Goal: Task Accomplishment & Management: Use online tool/utility

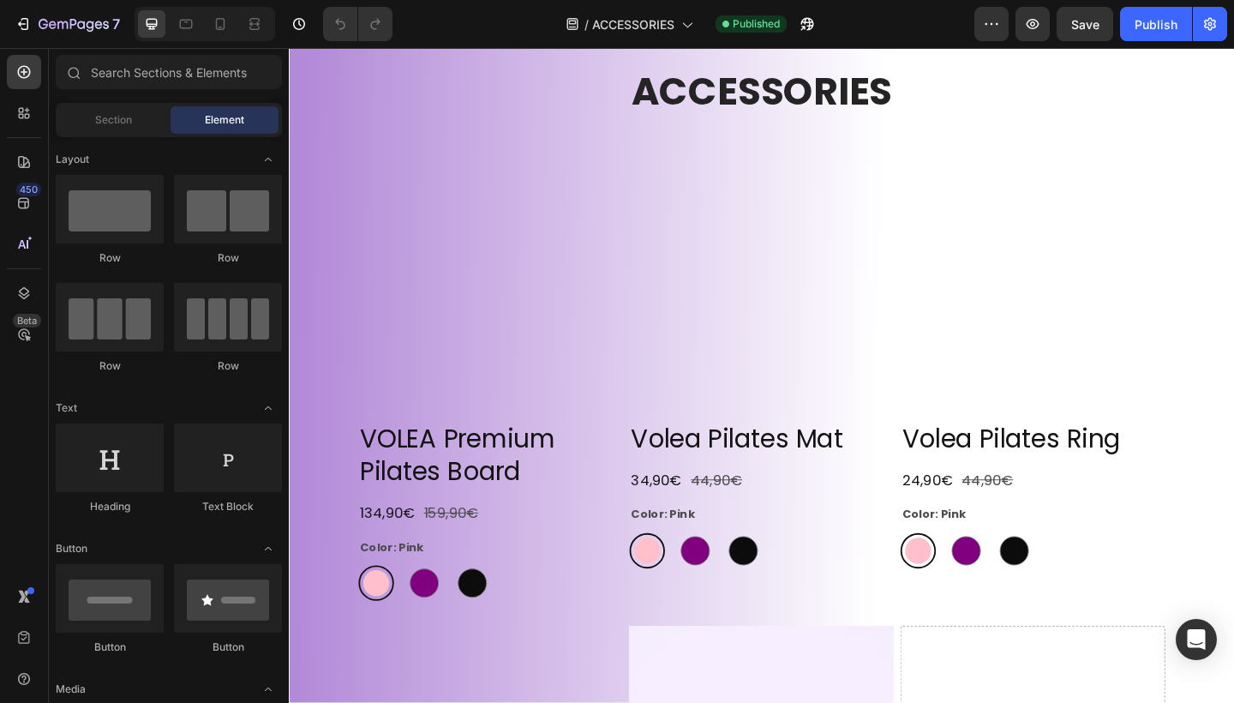
scroll to position [164, 0]
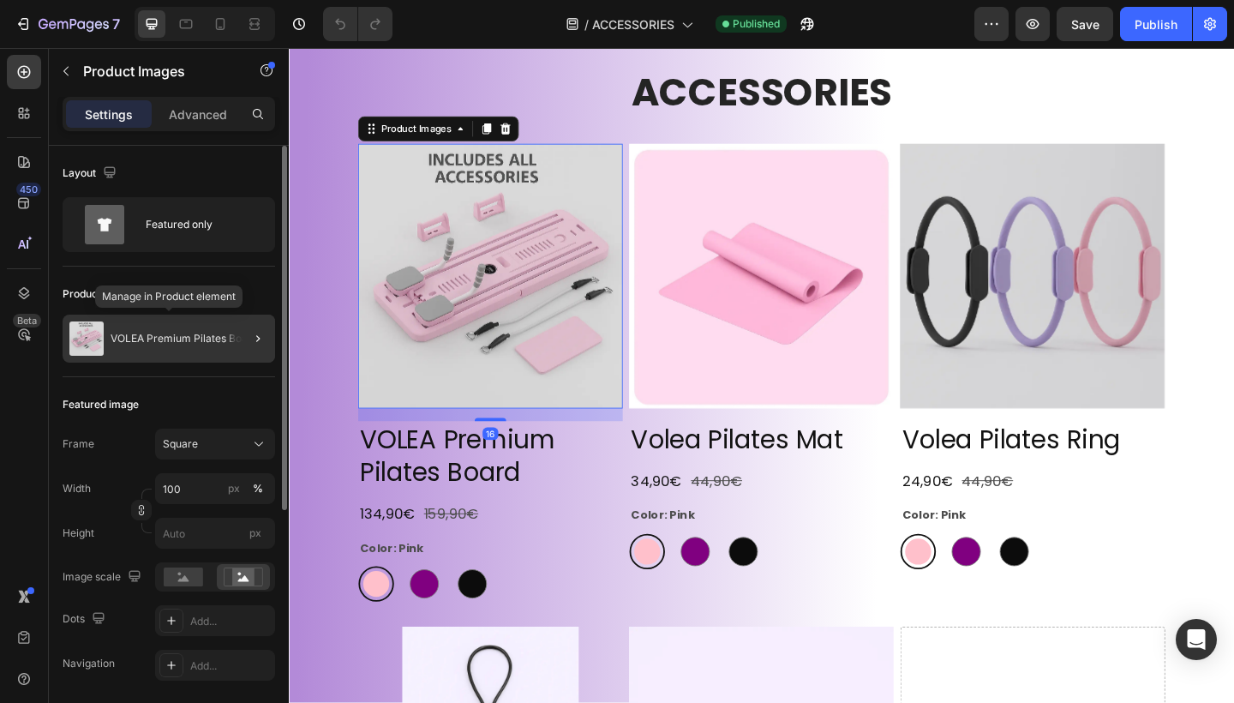
click at [179, 348] on div "VOLEA Premium Pilates Board" at bounding box center [169, 338] width 212 height 48
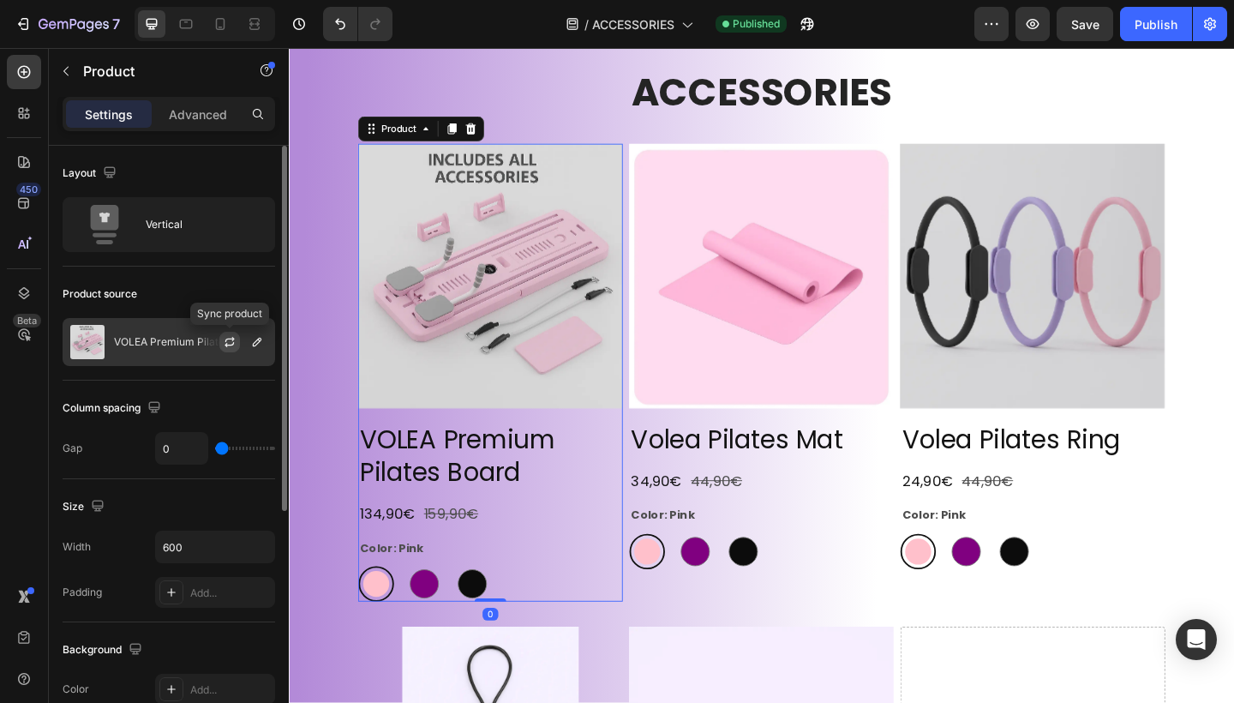
click at [227, 342] on icon "button" at bounding box center [230, 342] width 14 height 14
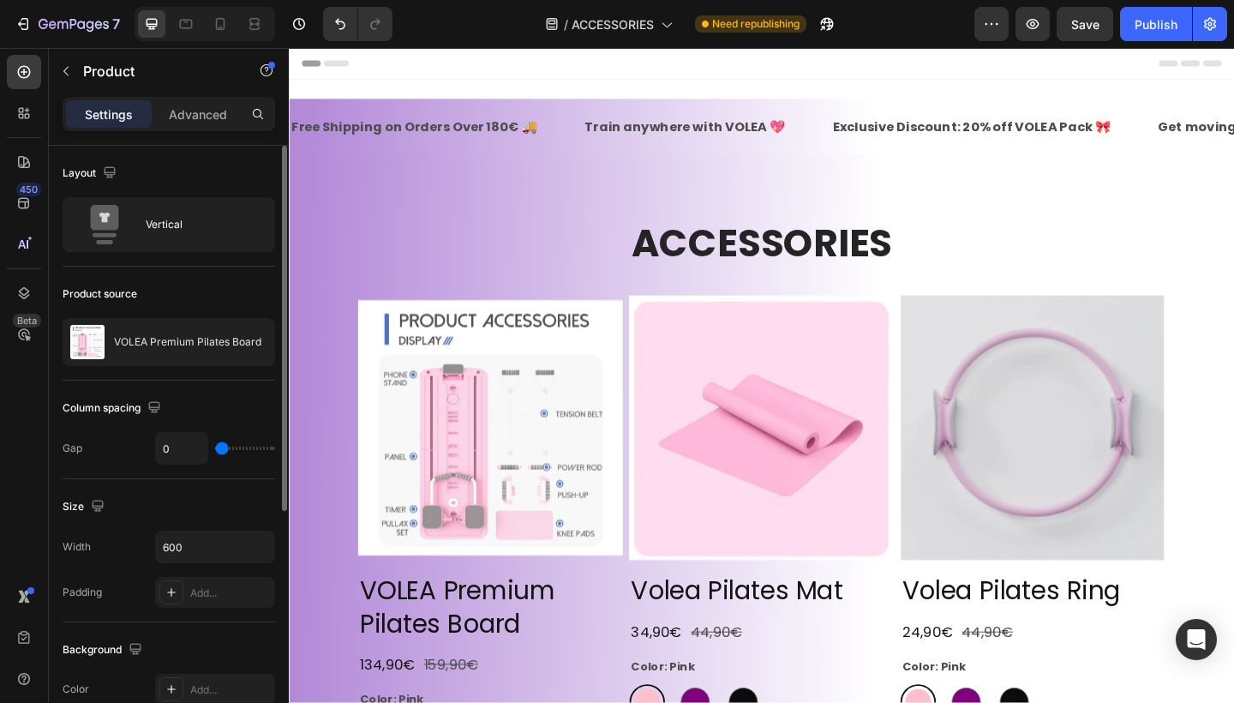
scroll to position [0, 0]
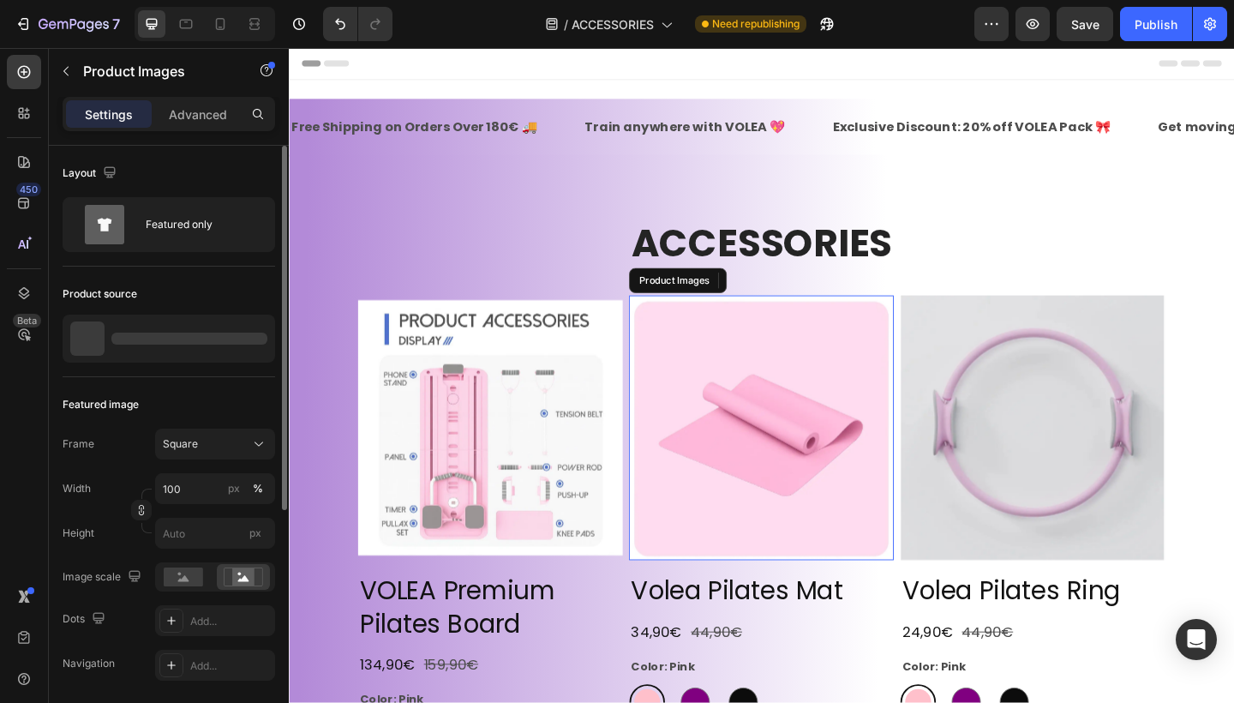
click at [769, 397] on img at bounding box center [803, 461] width 288 height 288
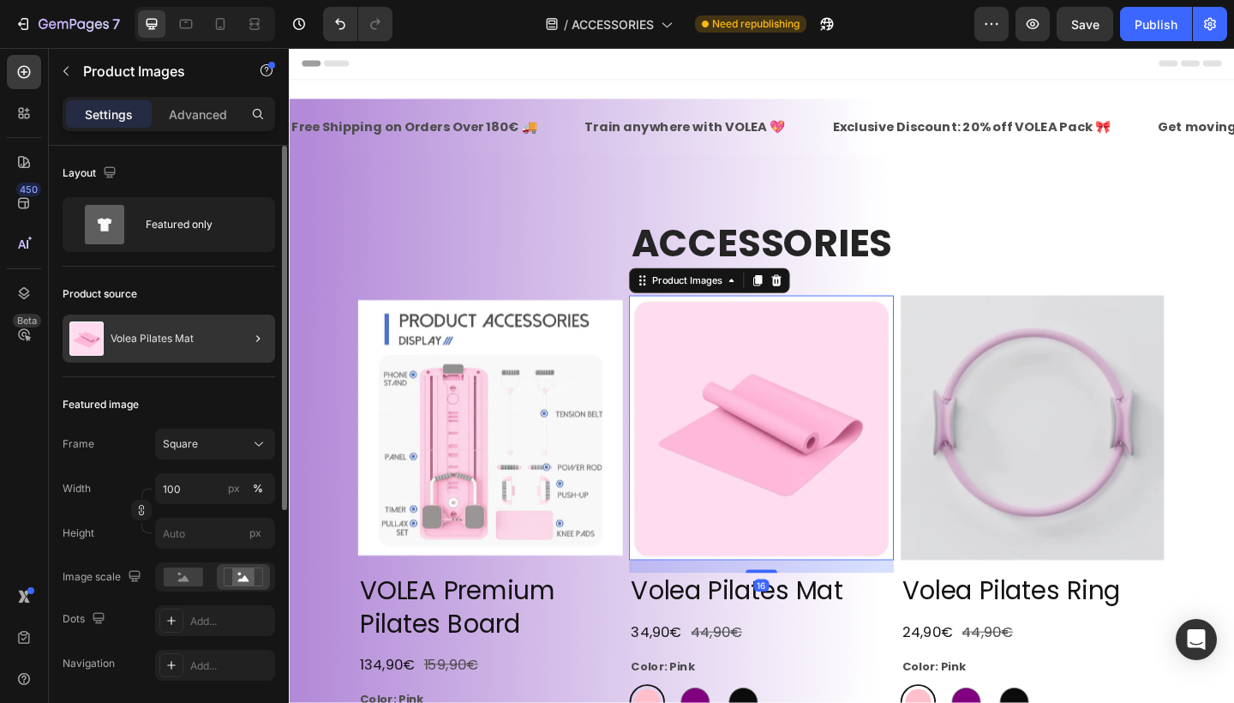
click at [232, 344] on div at bounding box center [251, 338] width 48 height 48
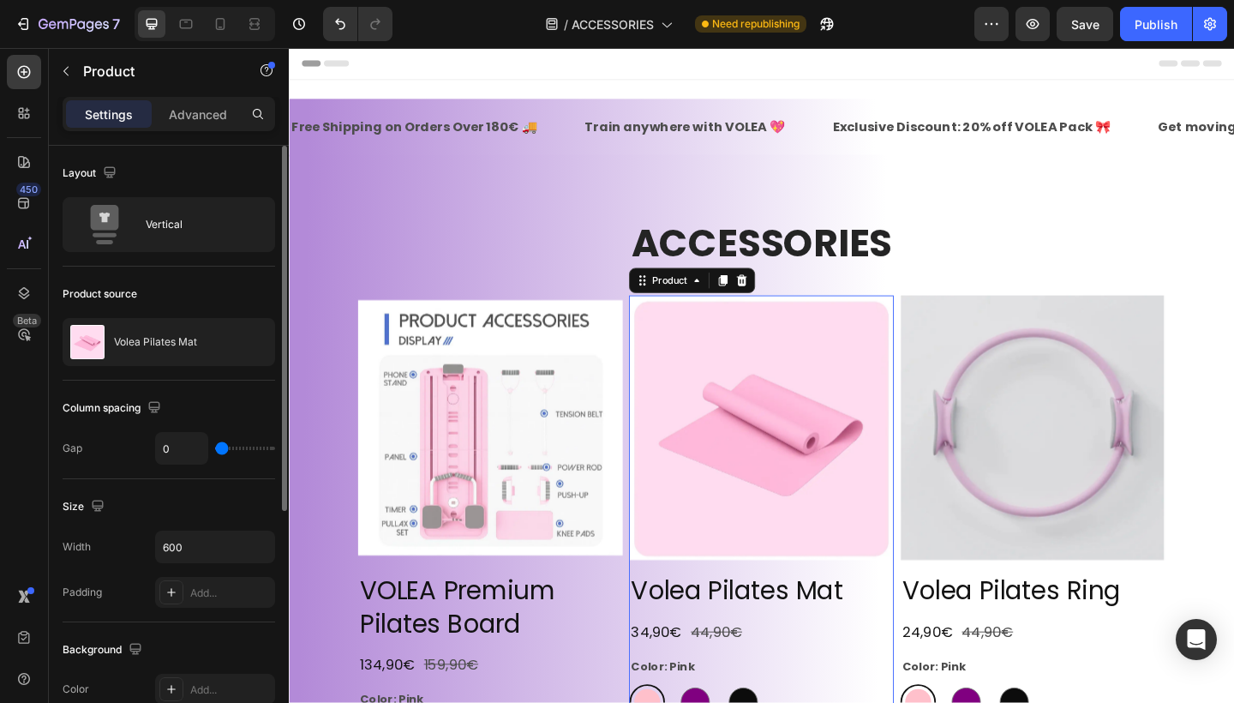
click at [0, 0] on icon "button" at bounding box center [0, 0] width 0 height 0
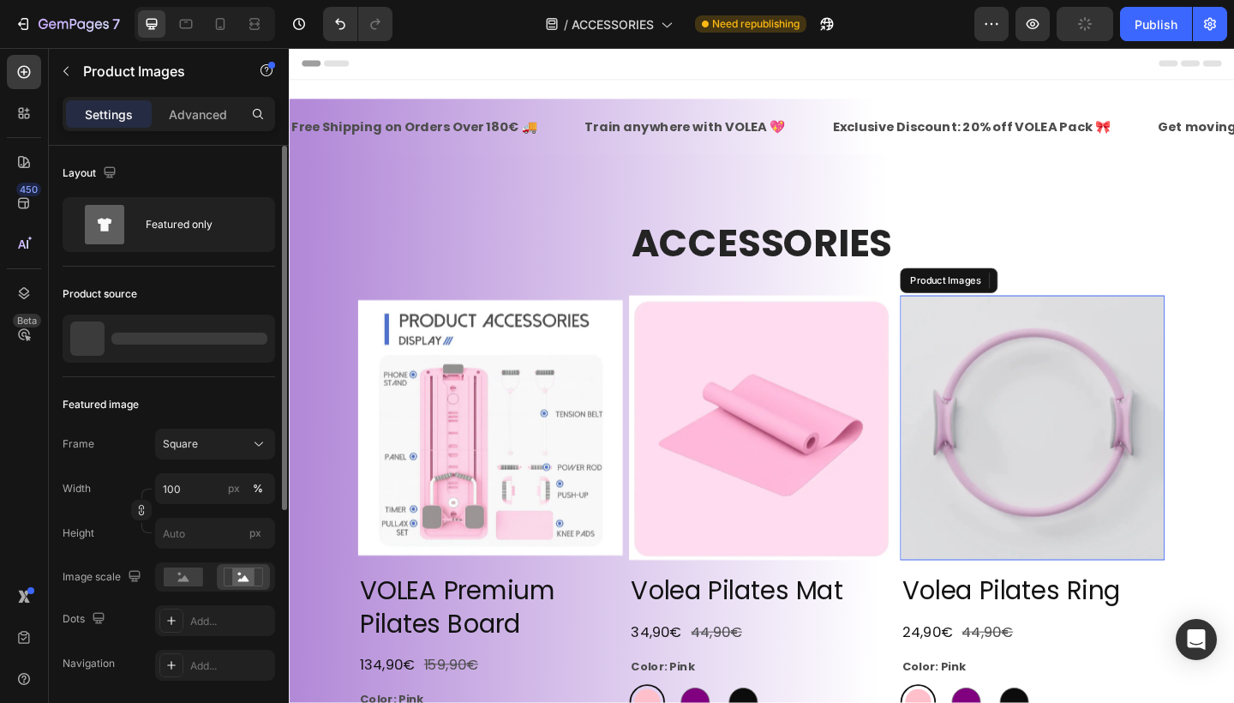
click at [1058, 398] on img at bounding box center [1098, 461] width 288 height 288
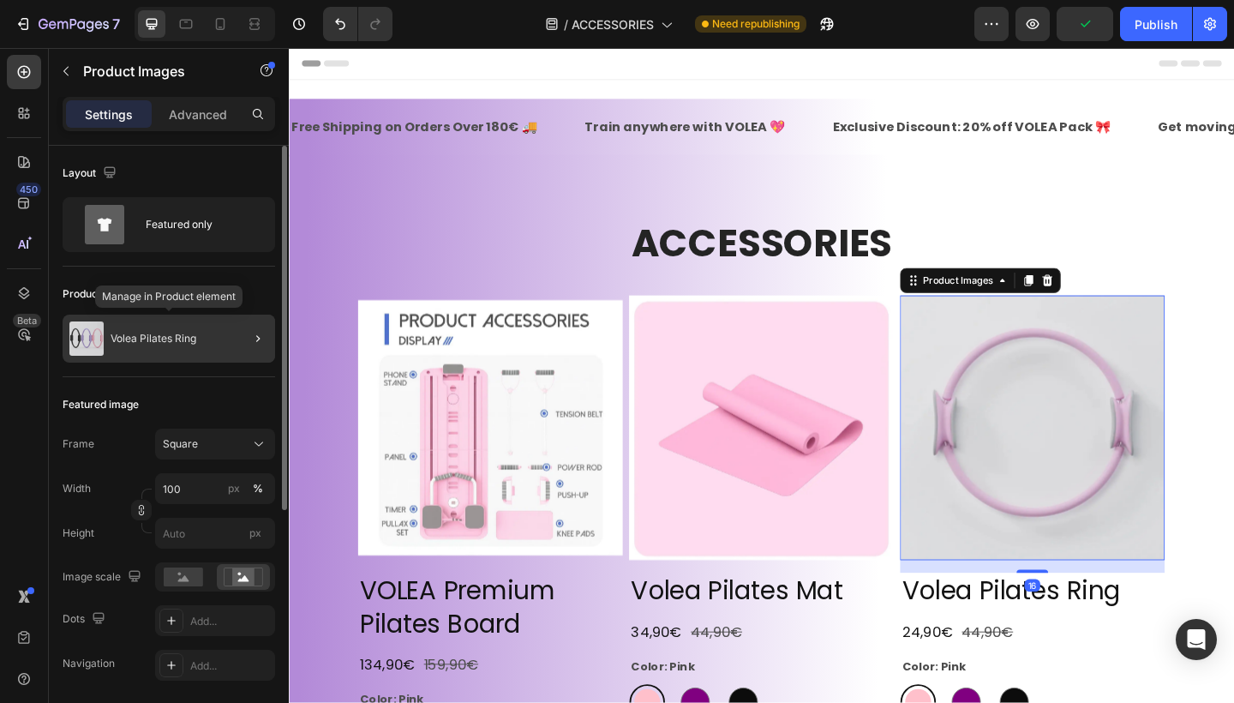
click at [182, 340] on p "Volea Pilates Ring" at bounding box center [154, 338] width 86 height 12
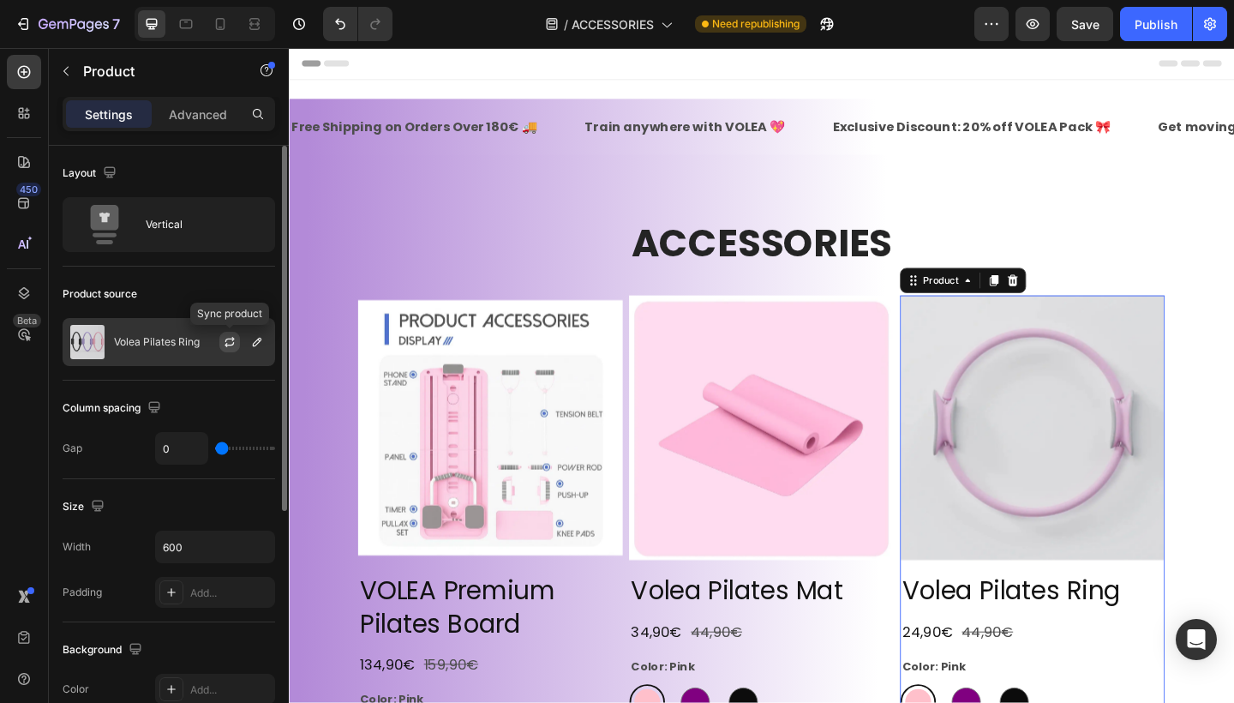
click at [228, 340] on icon "button" at bounding box center [230, 342] width 14 height 14
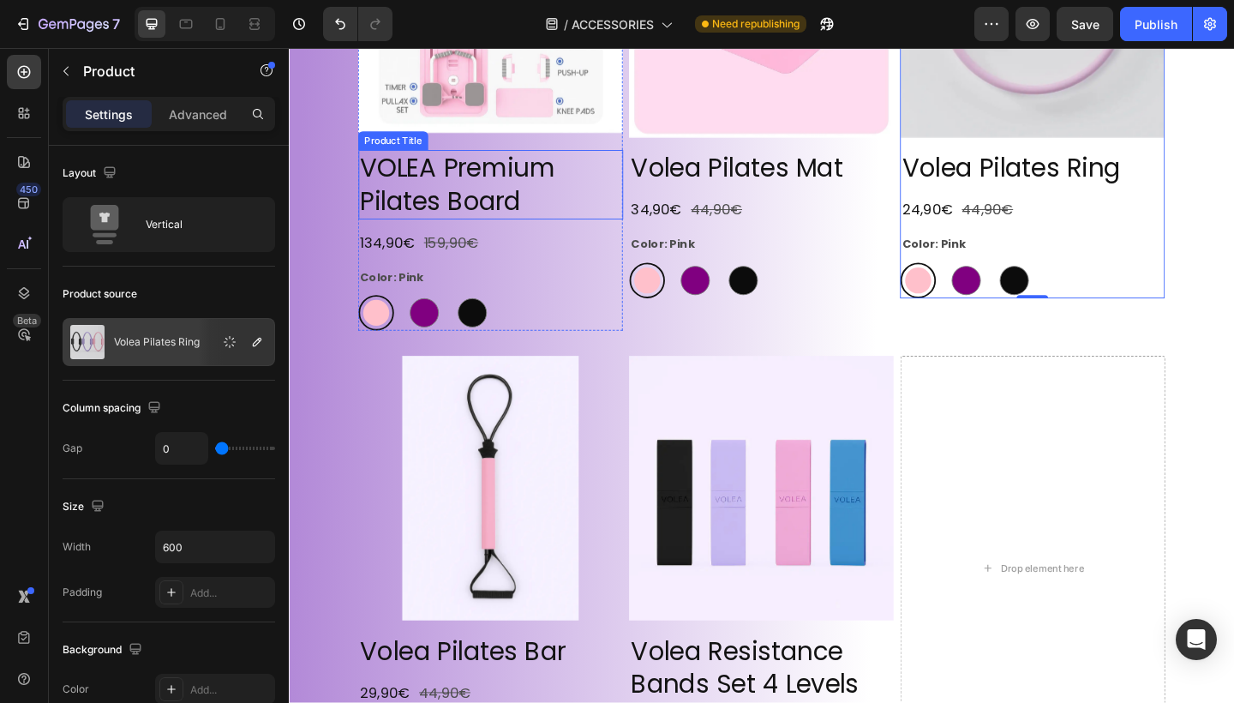
scroll to position [459, 0]
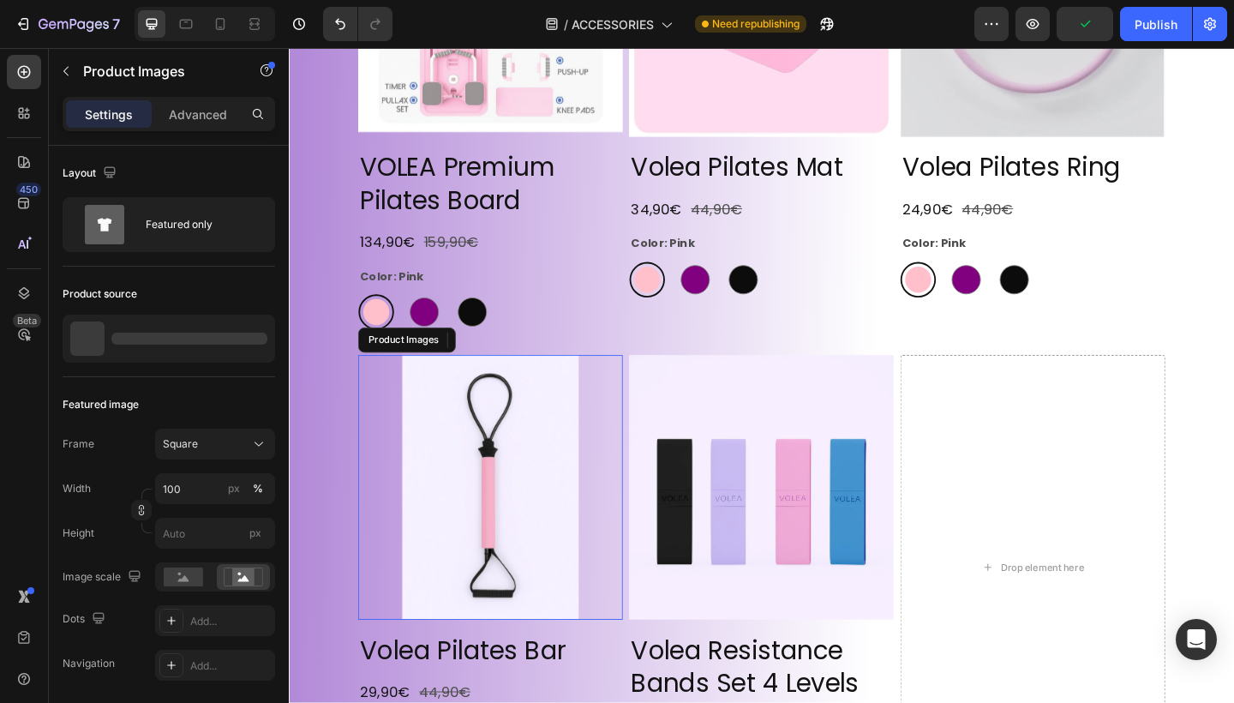
click at [513, 461] on img at bounding box center [508, 526] width 288 height 288
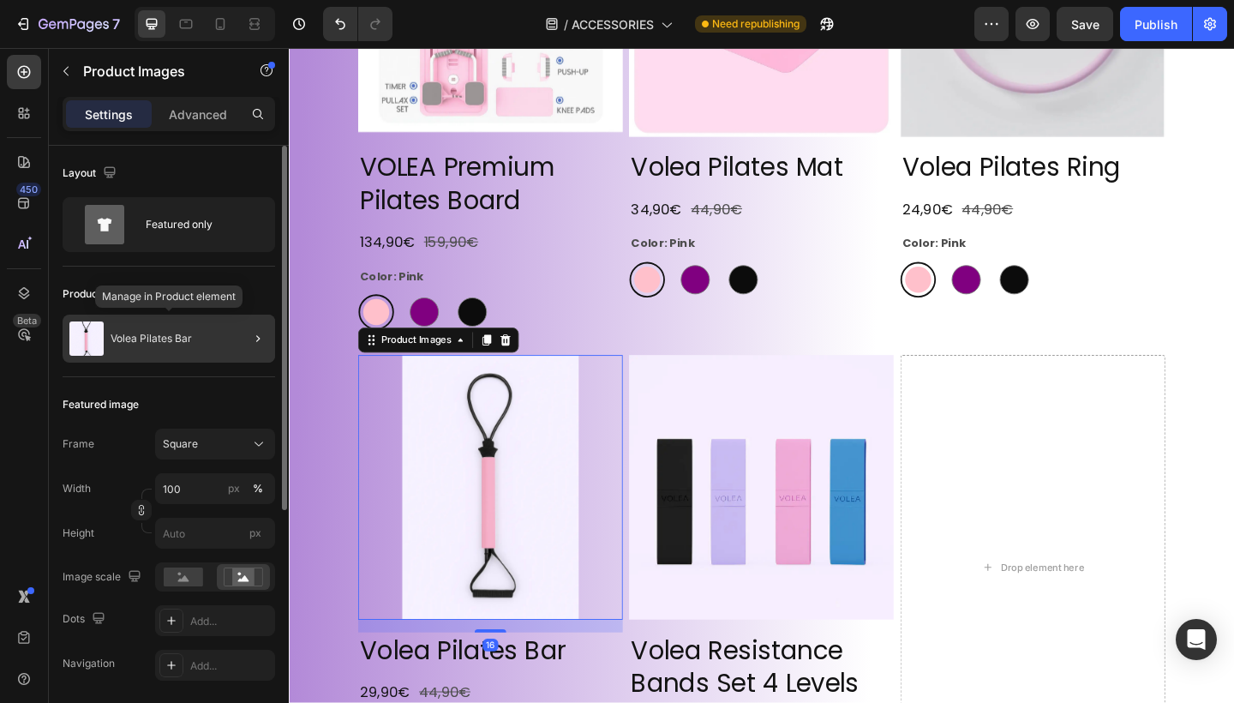
click at [222, 338] on div "Volea Pilates Bar" at bounding box center [169, 338] width 212 height 48
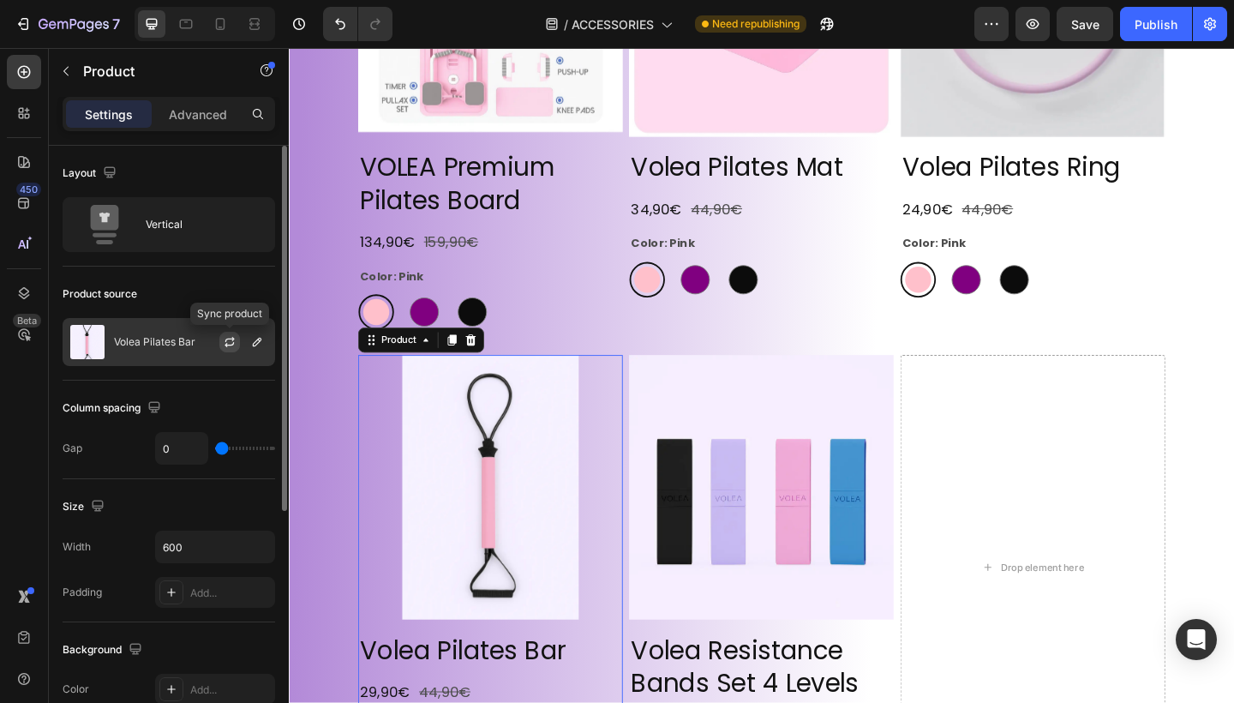
click at [225, 340] on icon "button" at bounding box center [230, 342] width 14 height 14
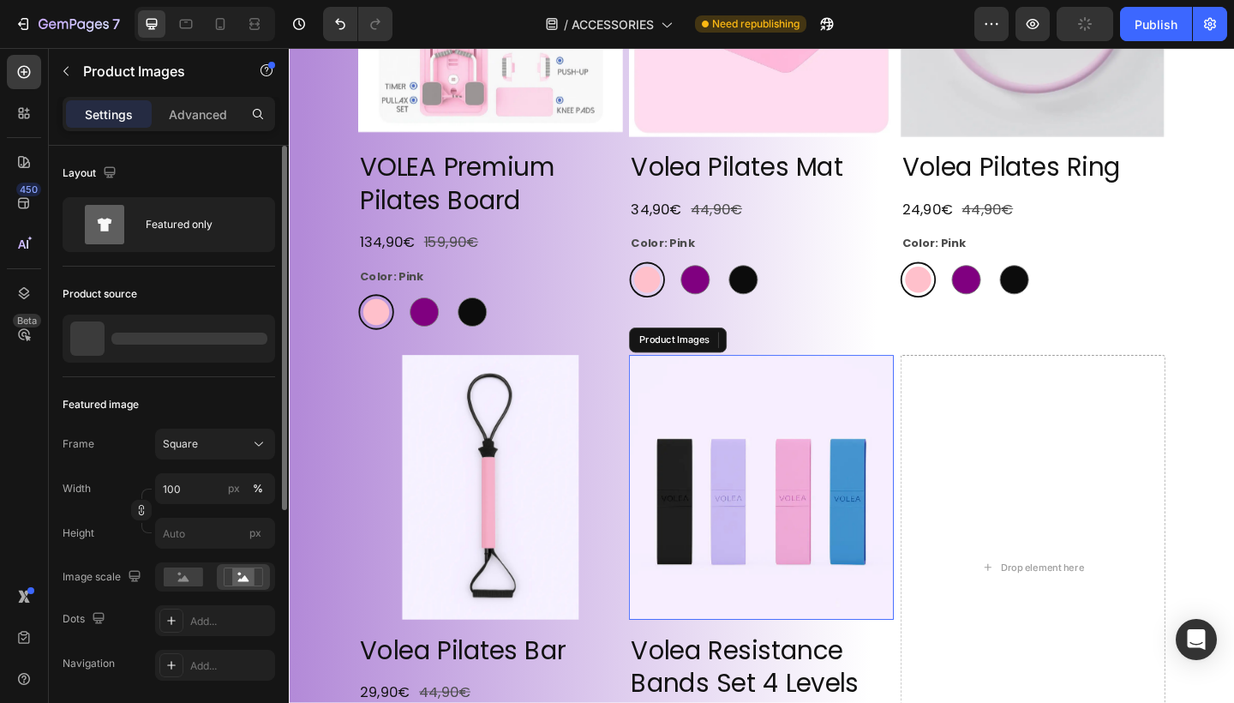
click at [745, 451] on img at bounding box center [803, 526] width 288 height 288
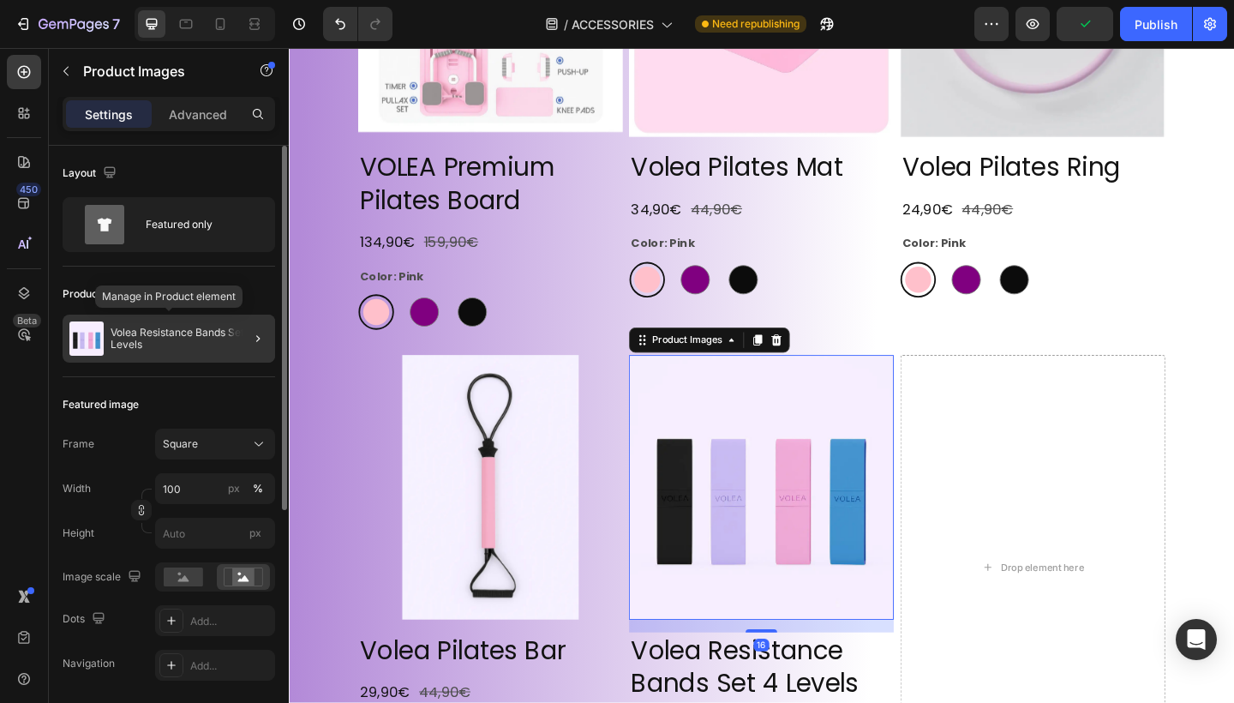
click at [219, 342] on p "Volea Resistance Bands Set 4 Levels" at bounding box center [190, 338] width 158 height 24
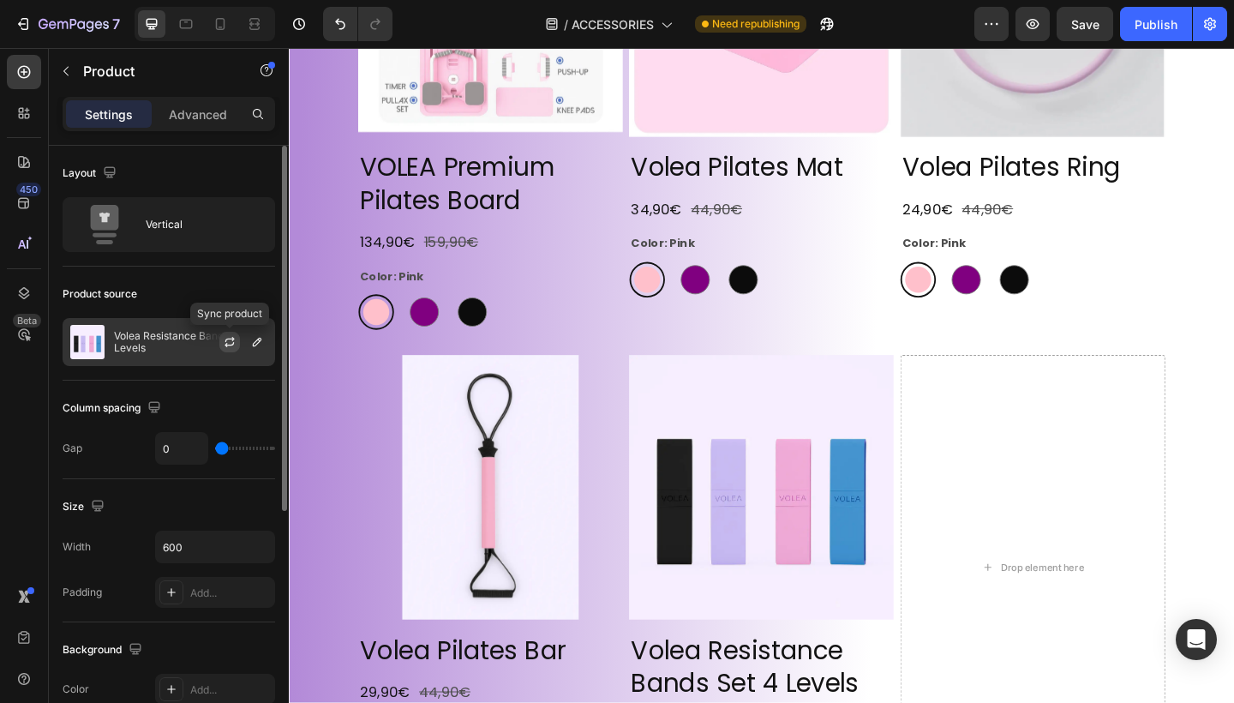
click at [230, 343] on icon "button" at bounding box center [230, 342] width 14 height 14
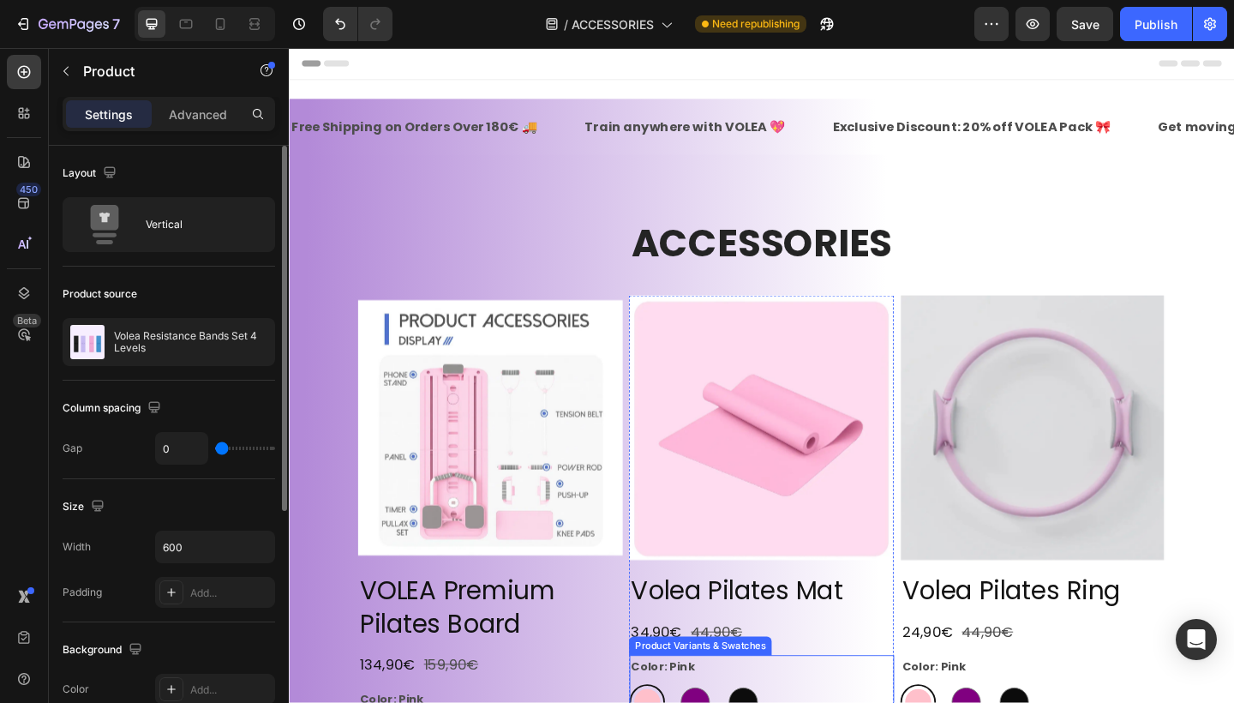
scroll to position [0, 0]
click at [1157, 30] on div "Publish" at bounding box center [1155, 24] width 43 height 18
click at [1153, 19] on div "Publish" at bounding box center [1155, 24] width 43 height 18
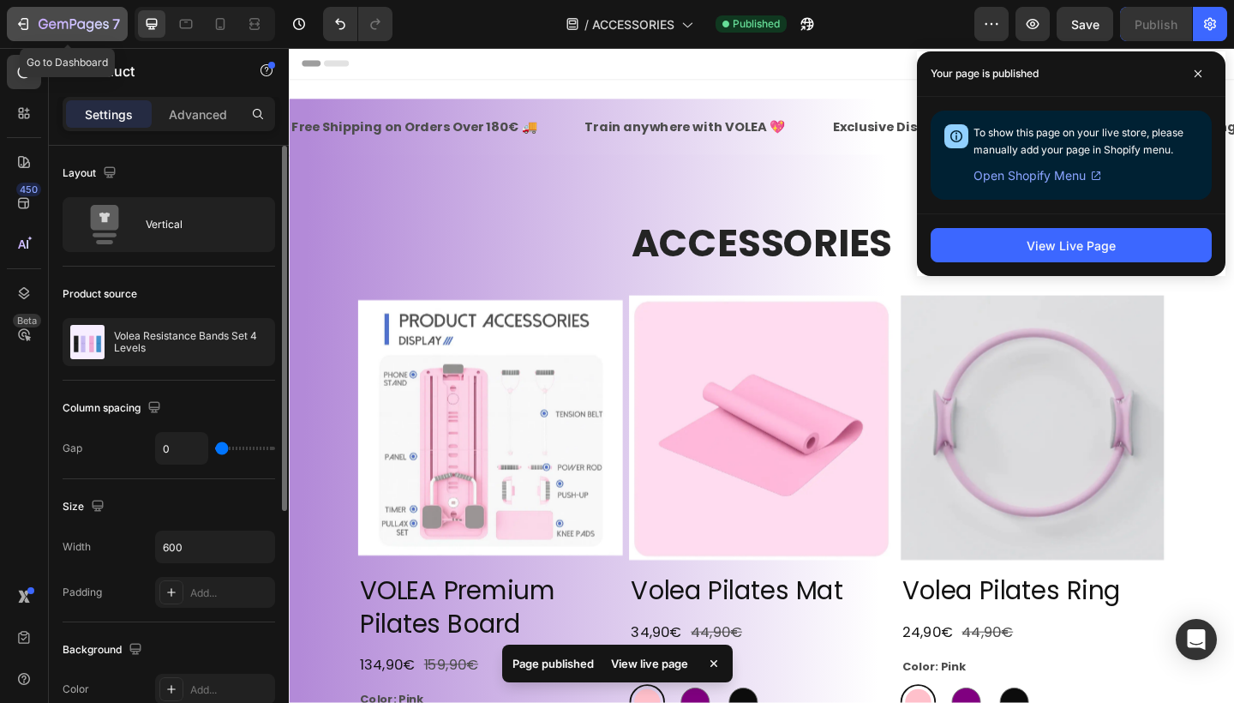
click at [96, 23] on icon "button" at bounding box center [99, 25] width 8 height 8
